Goal: Find specific page/section: Find specific page/section

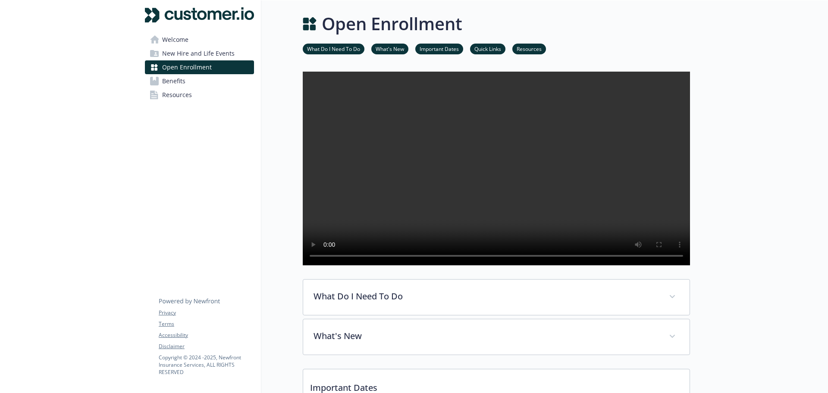
scroll to position [529, 0]
